Goal: Find specific page/section: Find specific page/section

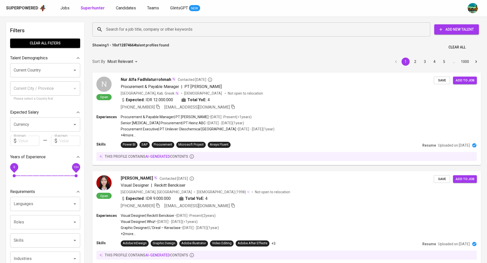
click at [68, 11] on div "Superpowered Jobs Superhunter Candidates Teams GlintsGPT NEW" at bounding box center [235, 8] width 458 height 8
click at [66, 9] on span "Jobs" at bounding box center [64, 8] width 9 height 5
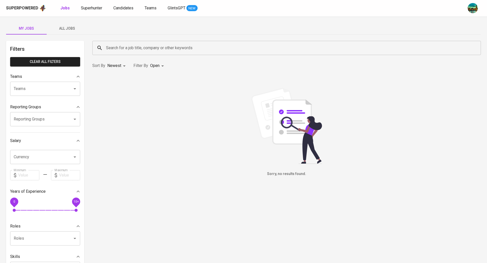
click at [66, 27] on span "All Jobs" at bounding box center [67, 28] width 34 height 6
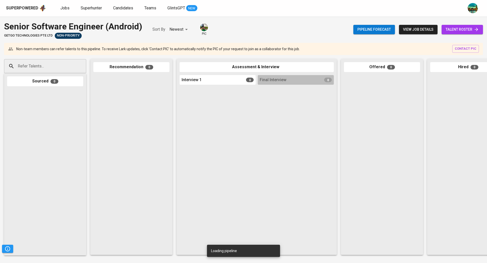
click at [446, 27] on span "talent roster" at bounding box center [461, 29] width 33 height 6
